Goal: Transaction & Acquisition: Purchase product/service

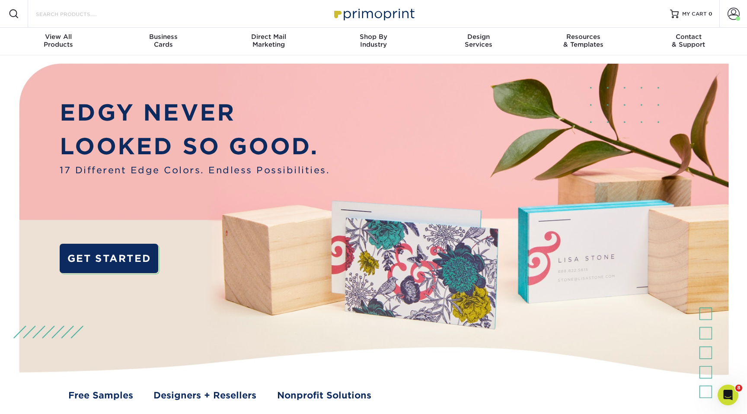
click at [70, 18] on input "Search Products" at bounding box center [77, 14] width 84 height 10
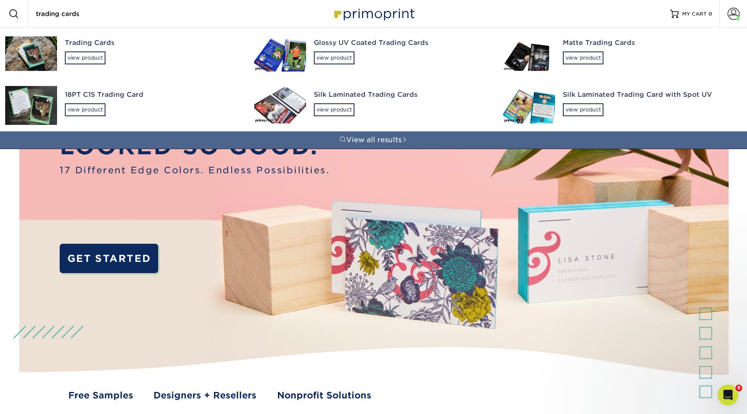
type input "trading cards"
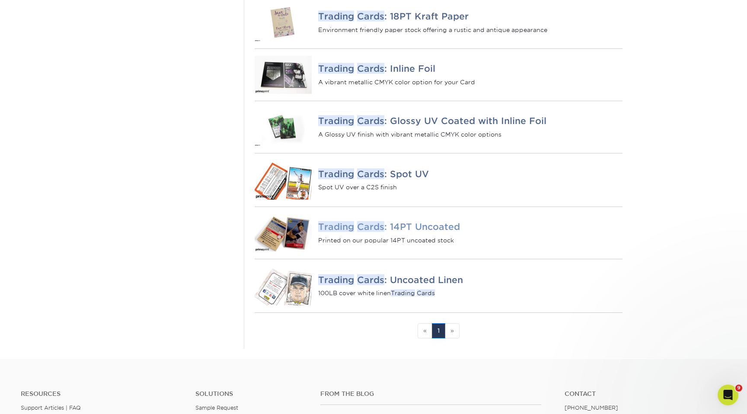
click at [381, 232] on em "Cards" at bounding box center [370, 226] width 27 height 11
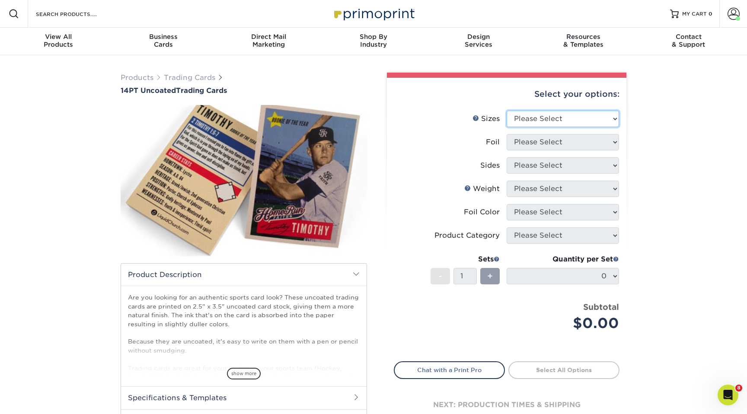
click at [536, 117] on select "Please Select 2.5" x 3.5"" at bounding box center [563, 119] width 112 height 16
select select "2.50x3.50"
click at [523, 142] on select "Please Select Yes No" at bounding box center [563, 142] width 112 height 16
select select "0"
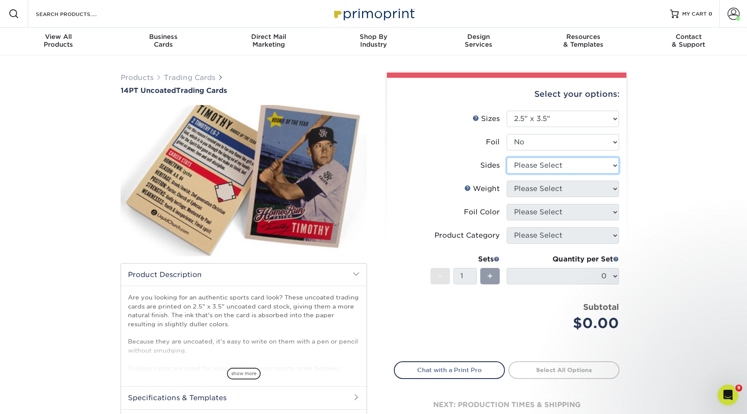
click at [523, 167] on select "Please Select Print Both Sides Print Front Only" at bounding box center [563, 165] width 112 height 16
select select "13abbda7-1d64-4f25-8bb2-c179b224825d"
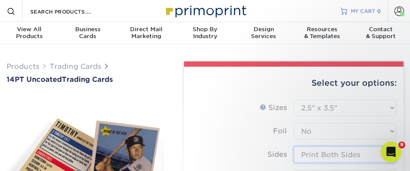
type input "ec98d637-a6ac-492a-96bb-5d0cd28c718d"
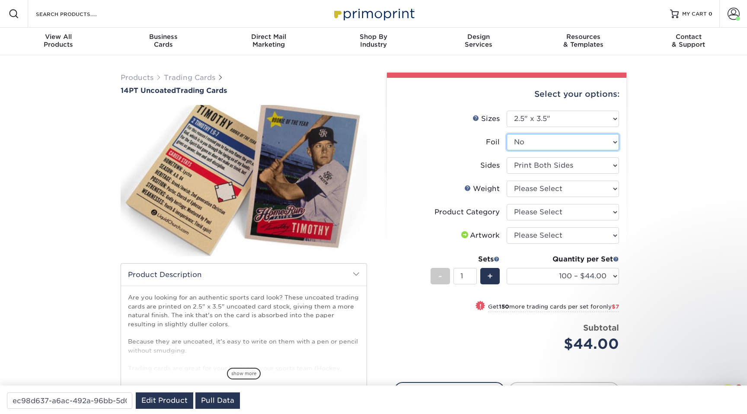
click at [518, 140] on select "Please Select Yes No" at bounding box center [563, 142] width 112 height 16
select select "1"
select select "-1"
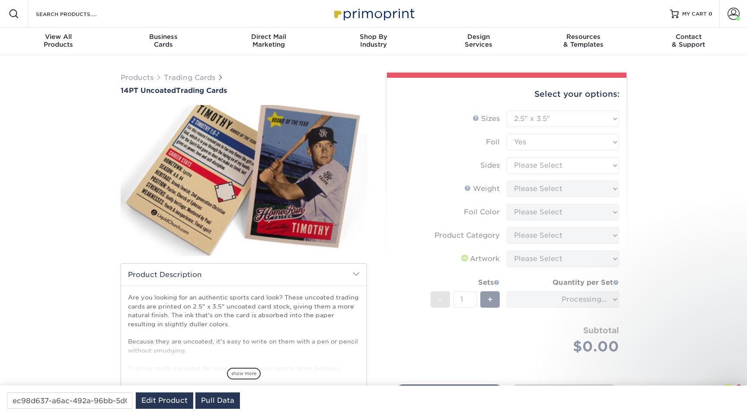
click at [519, 161] on form "Sizes Help Sizes Please Select 2.5" x 3.5" Foil Please Select Yes No -" at bounding box center [507, 243] width 226 height 264
type input "9120bec3-37f4-48c7-bf95-41825a3e03e0"
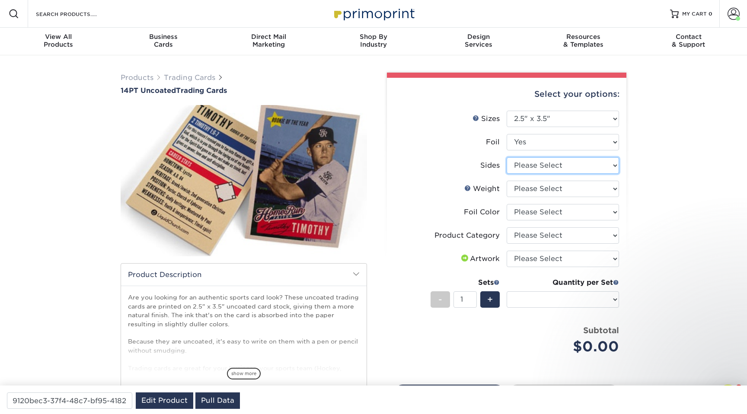
click at [520, 165] on select "Please Select Print Both Sides - Foil Both Sides Print Both Sides - Foil Front …" at bounding box center [563, 165] width 112 height 16
select select "34527644-b4fd-4ffb-9092-1318eefcd9d9"
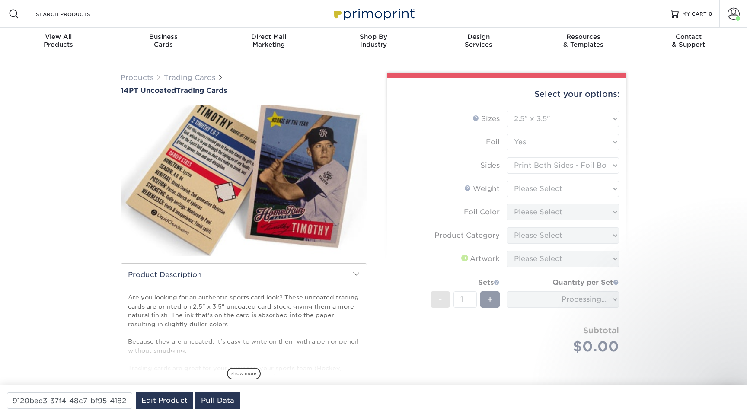
click at [520, 189] on form "Sizes Help Sizes Please Select 2.5" x 3.5" Foil Please Select Yes No -" at bounding box center [507, 243] width 226 height 264
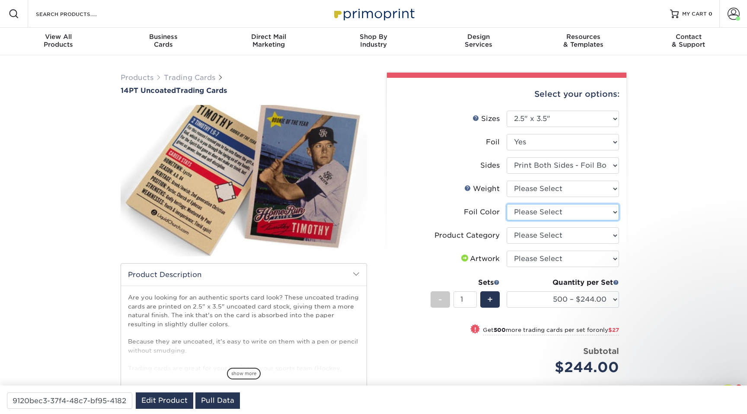
click at [525, 212] on select "Please Select Silver Foil Rose Gold Foil Red Foil Gold Foil Copper Foil Black F…" at bounding box center [563, 212] width 112 height 16
select select "a834dd52-fe06-4ed6-9a86-5bd3c2d02515"
click at [525, 232] on select "Please Select Trading Cards" at bounding box center [563, 235] width 112 height 16
select select "c2f9bce9-36c2-409d-b101-c29d9d031e18"
